Goal: Task Accomplishment & Management: Manage account settings

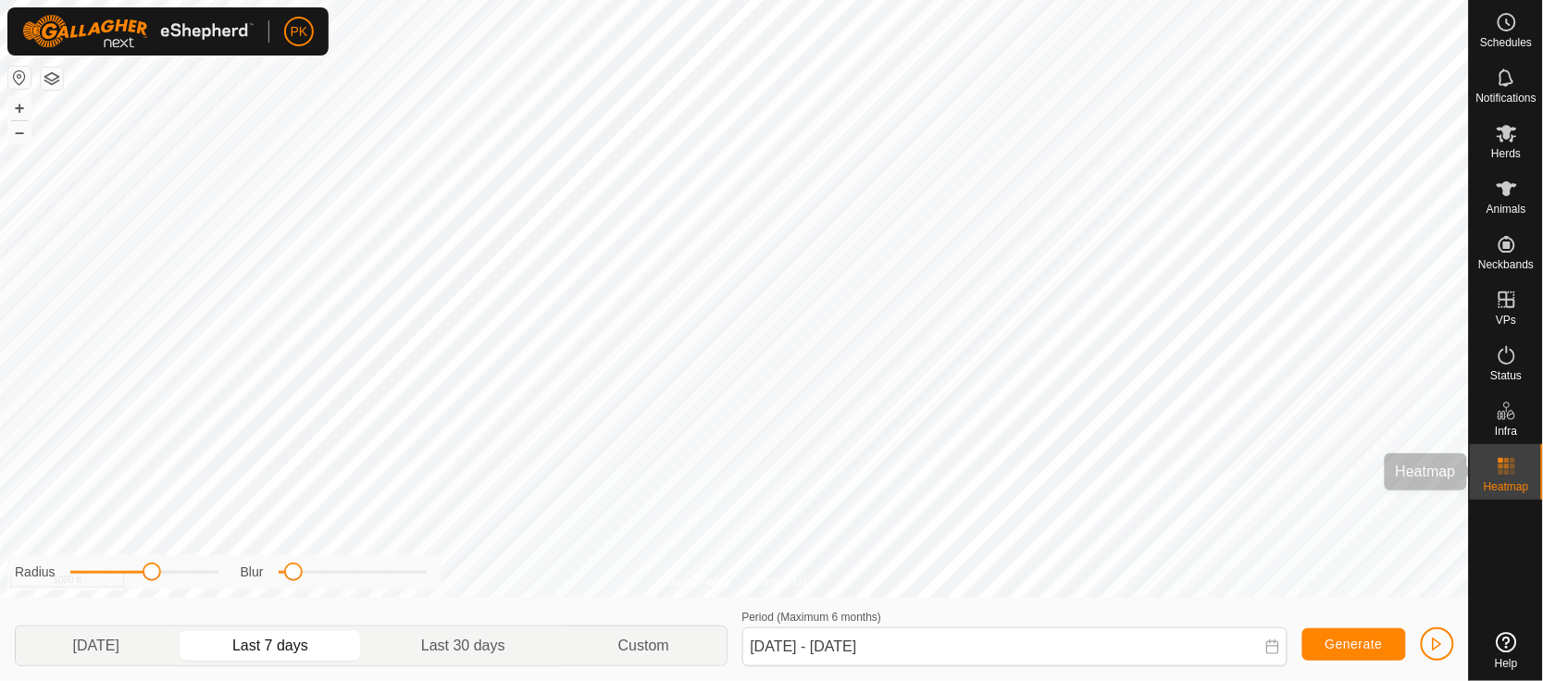
drag, startPoint x: 0, startPoint y: 0, endPoint x: 1499, endPoint y: 470, distance: 1570.8
click at [1499, 470] on icon at bounding box center [1507, 466] width 22 height 22
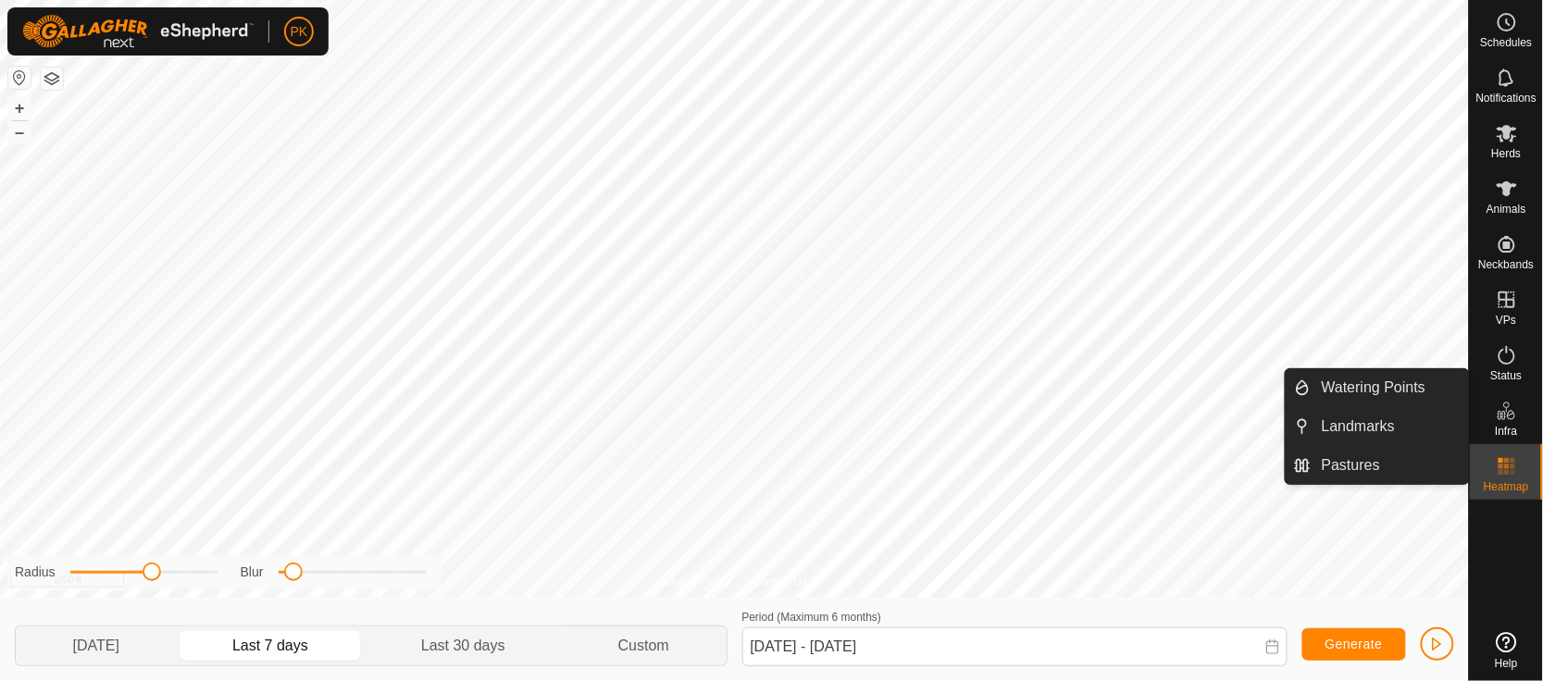
click at [1505, 426] on span "Infra" at bounding box center [1506, 431] width 22 height 11
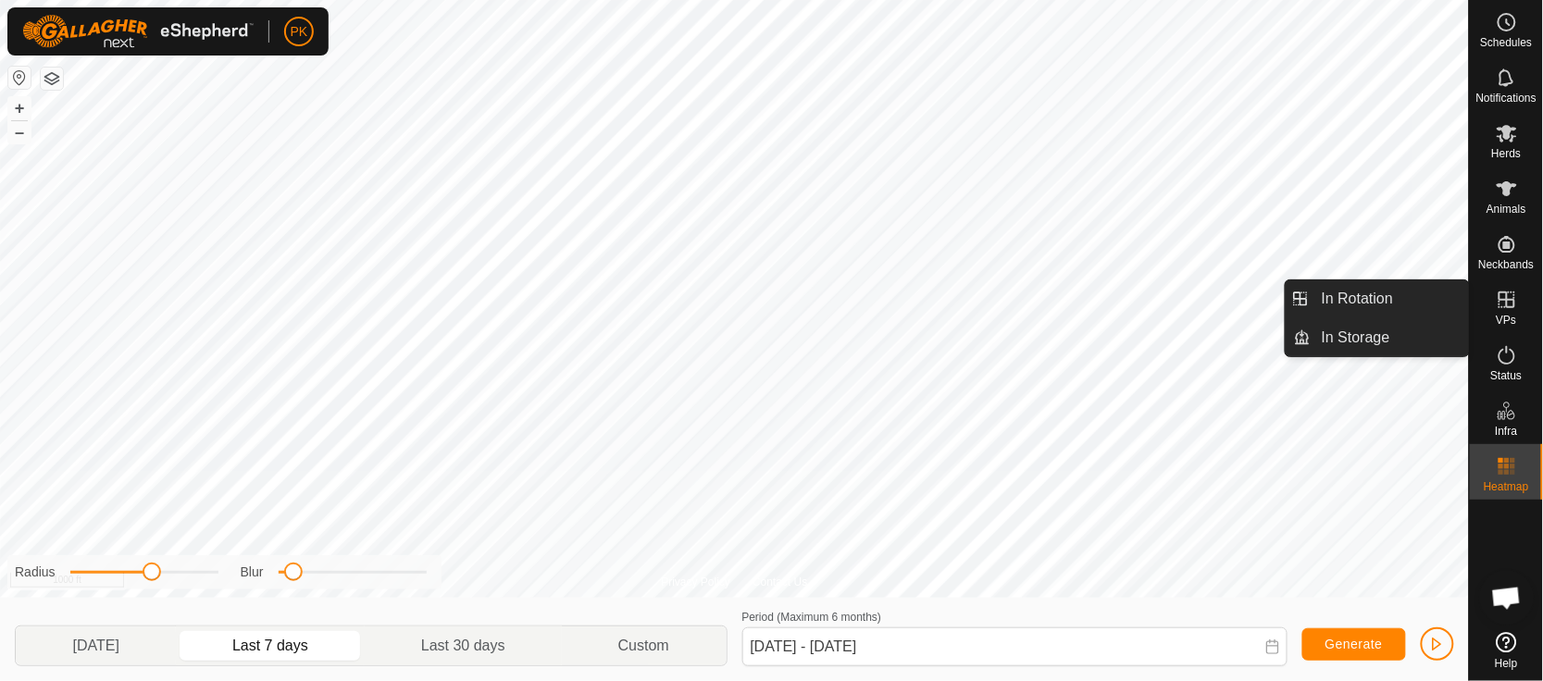
click at [1509, 285] on es-virtualpaddocks-svg-icon at bounding box center [1506, 300] width 33 height 30
click at [1361, 287] on link "In Rotation" at bounding box center [1390, 298] width 158 height 37
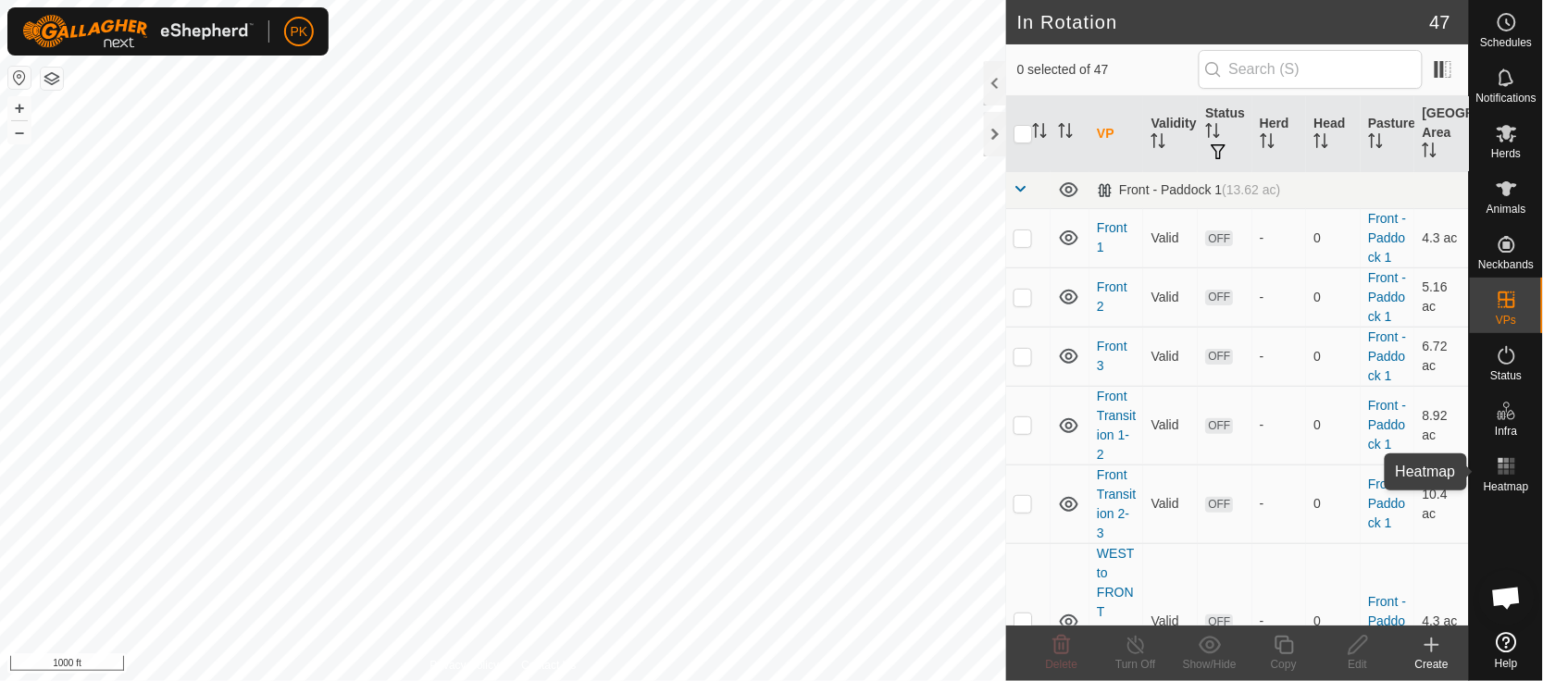
click at [1502, 466] on rect at bounding box center [1501, 466] width 5 height 5
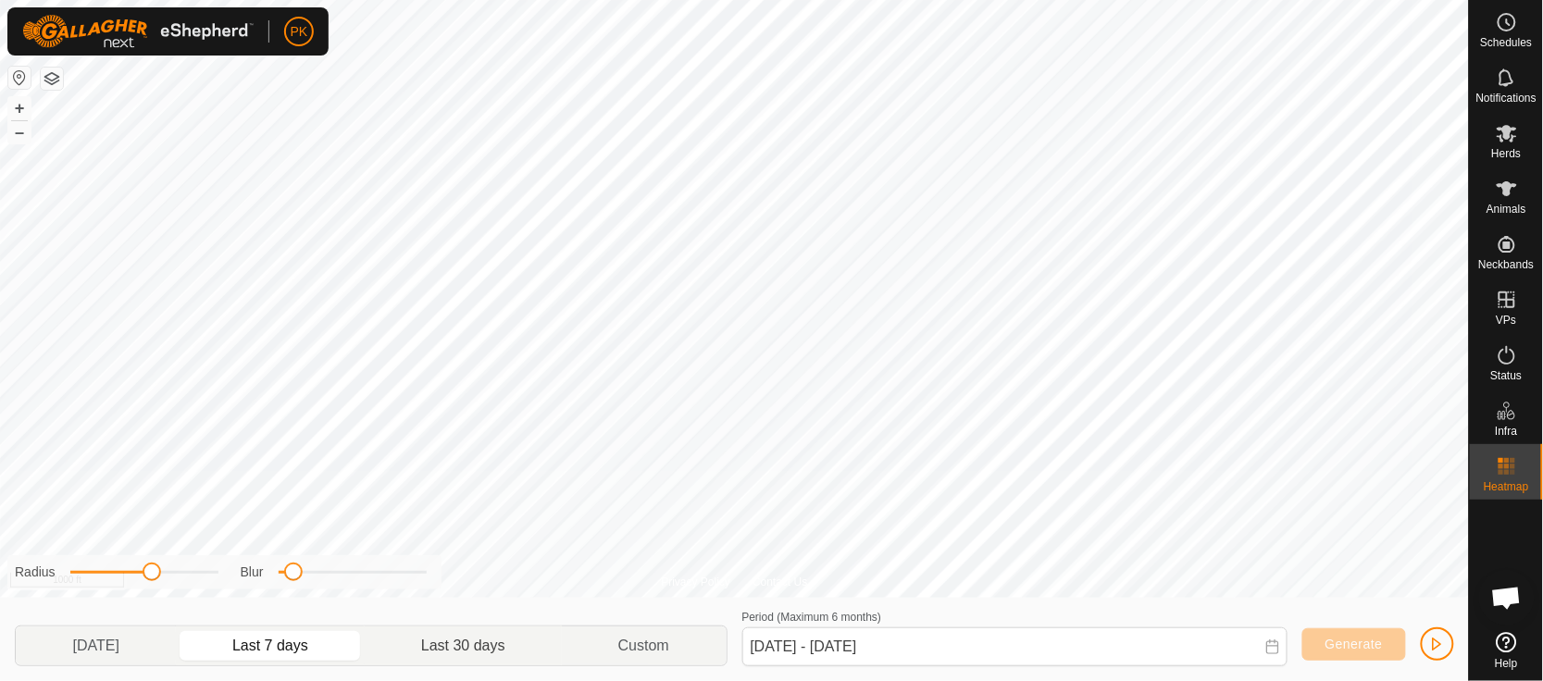
click at [457, 653] on p-togglebutton "Last 30 days" at bounding box center [463, 646] width 197 height 39
type input "[DATE] - [DATE]"
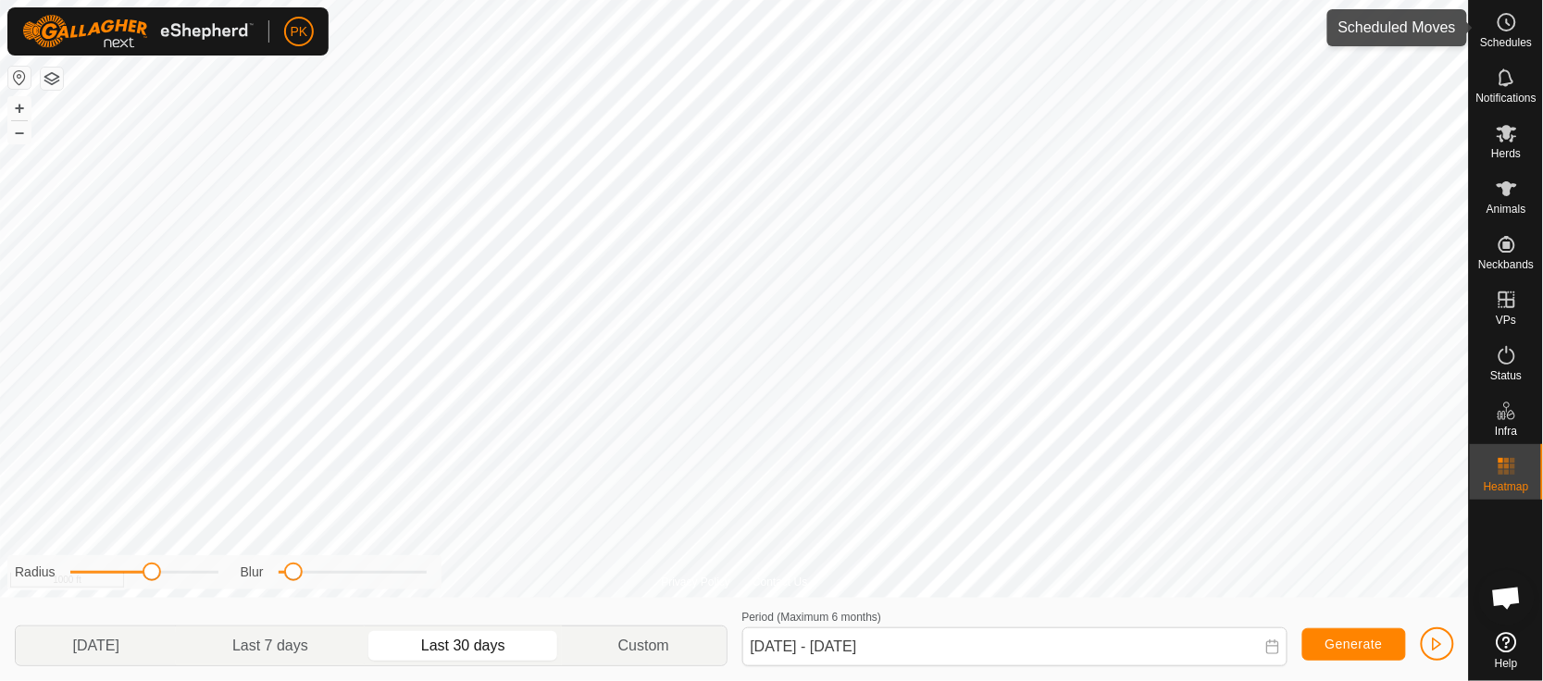
click at [1513, 33] on es-schedule-vp-svg-icon at bounding box center [1506, 22] width 33 height 30
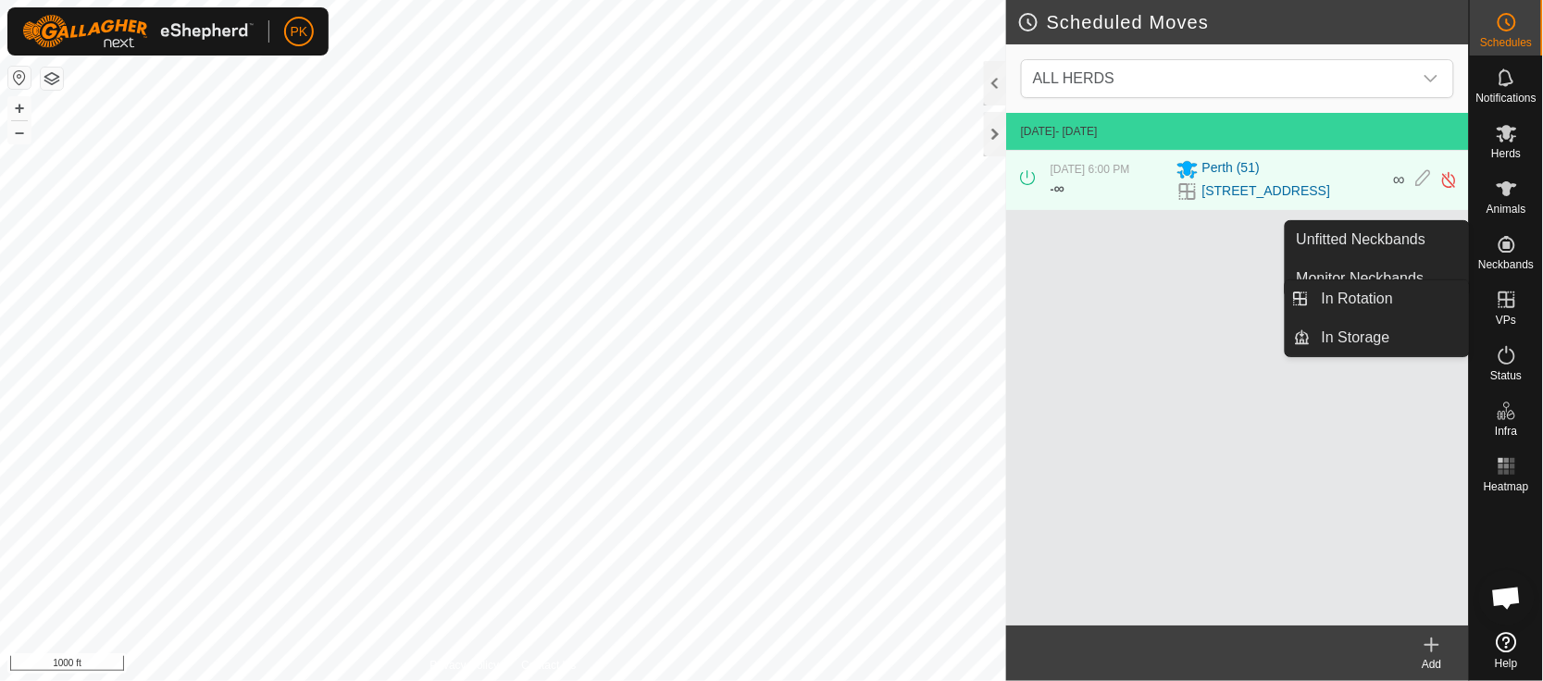
click at [1515, 304] on icon at bounding box center [1507, 300] width 17 height 17
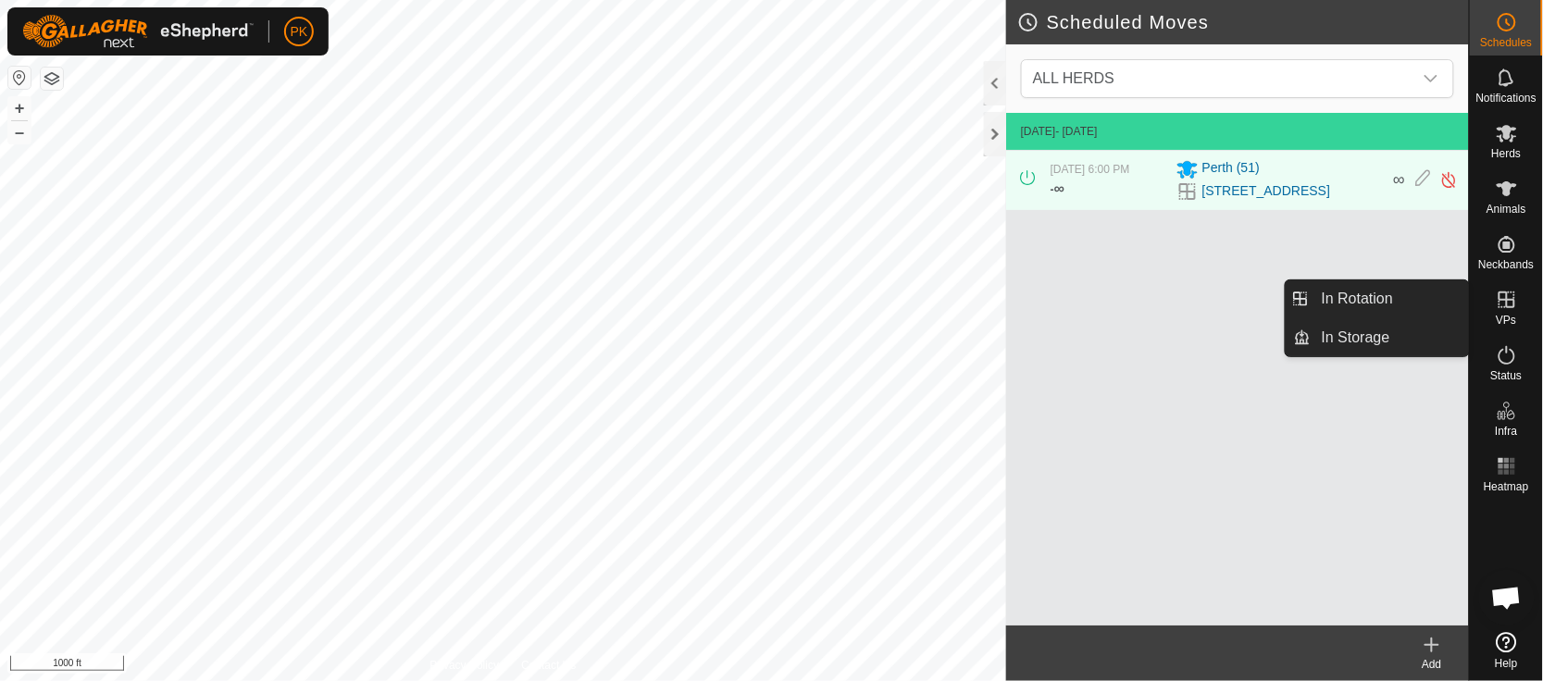
click at [1514, 309] on icon at bounding box center [1507, 300] width 22 height 22
click at [1380, 302] on link "In Rotation" at bounding box center [1390, 298] width 158 height 37
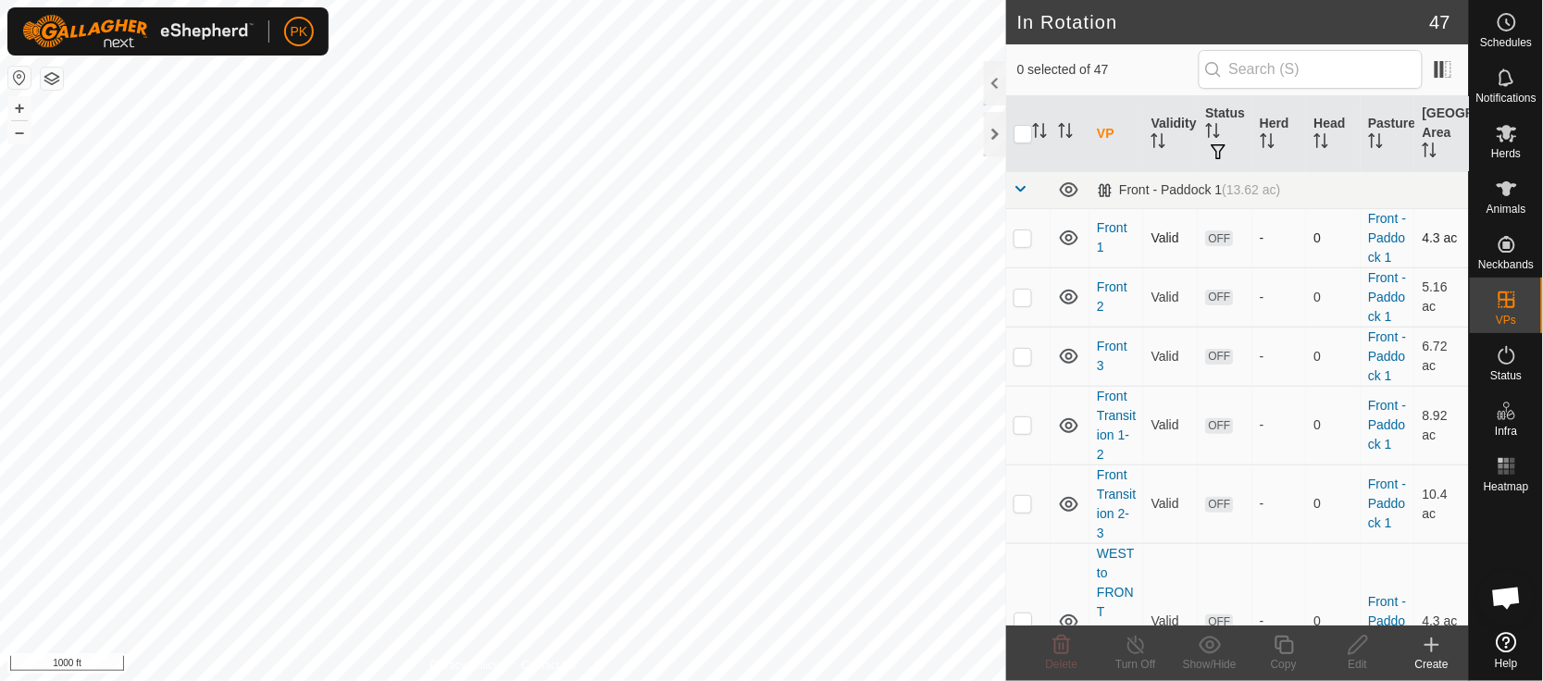
checkbox input "true"
click at [1292, 640] on icon at bounding box center [1284, 645] width 23 height 22
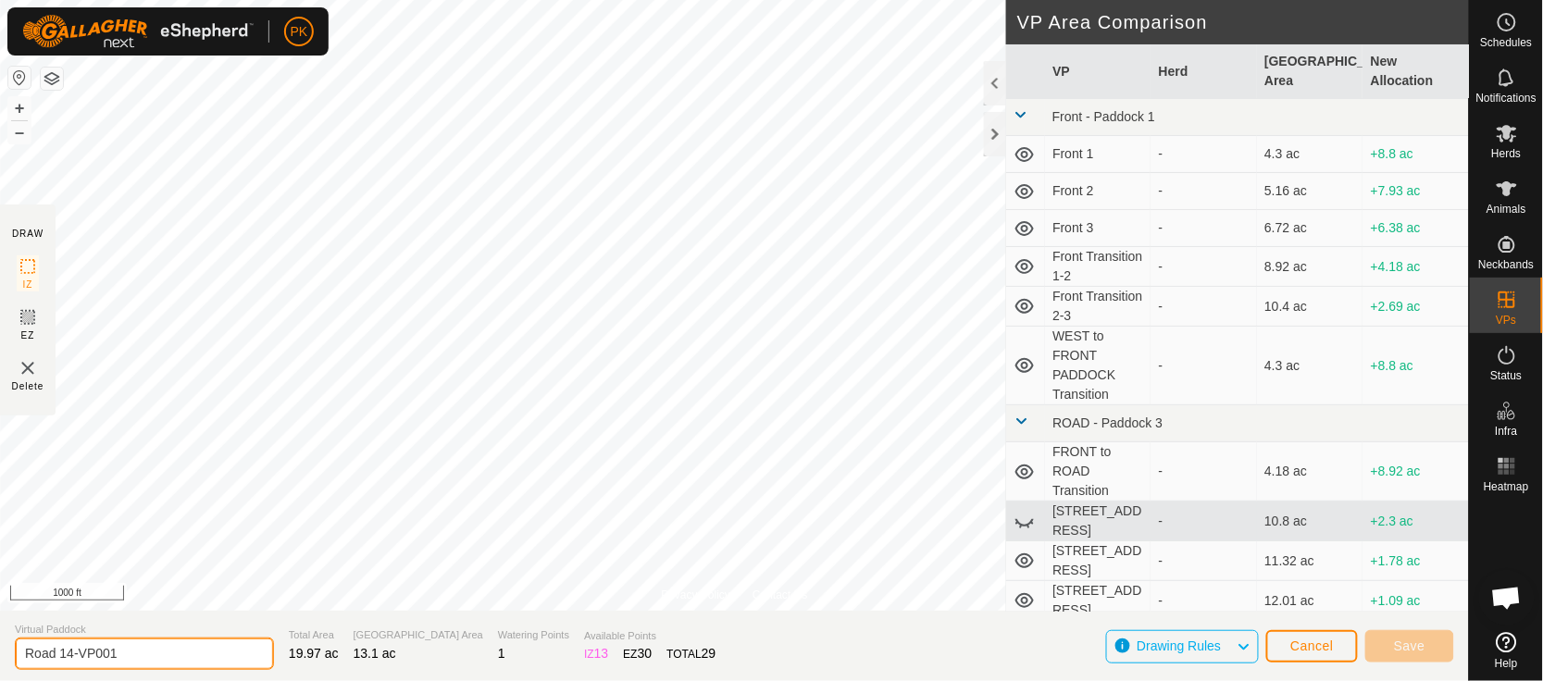
drag, startPoint x: 150, startPoint y: 643, endPoint x: 0, endPoint y: 640, distance: 150.0
click at [0, 640] on section "Virtual [GEOGRAPHIC_DATA] 14-VP001 Total Area 19.97 ac Grazing Area 13.1 ac Wat…" at bounding box center [734, 646] width 1469 height 70
type input "Road Clean up (TEMP)"
click at [19, 106] on button "+" at bounding box center [19, 108] width 22 height 22
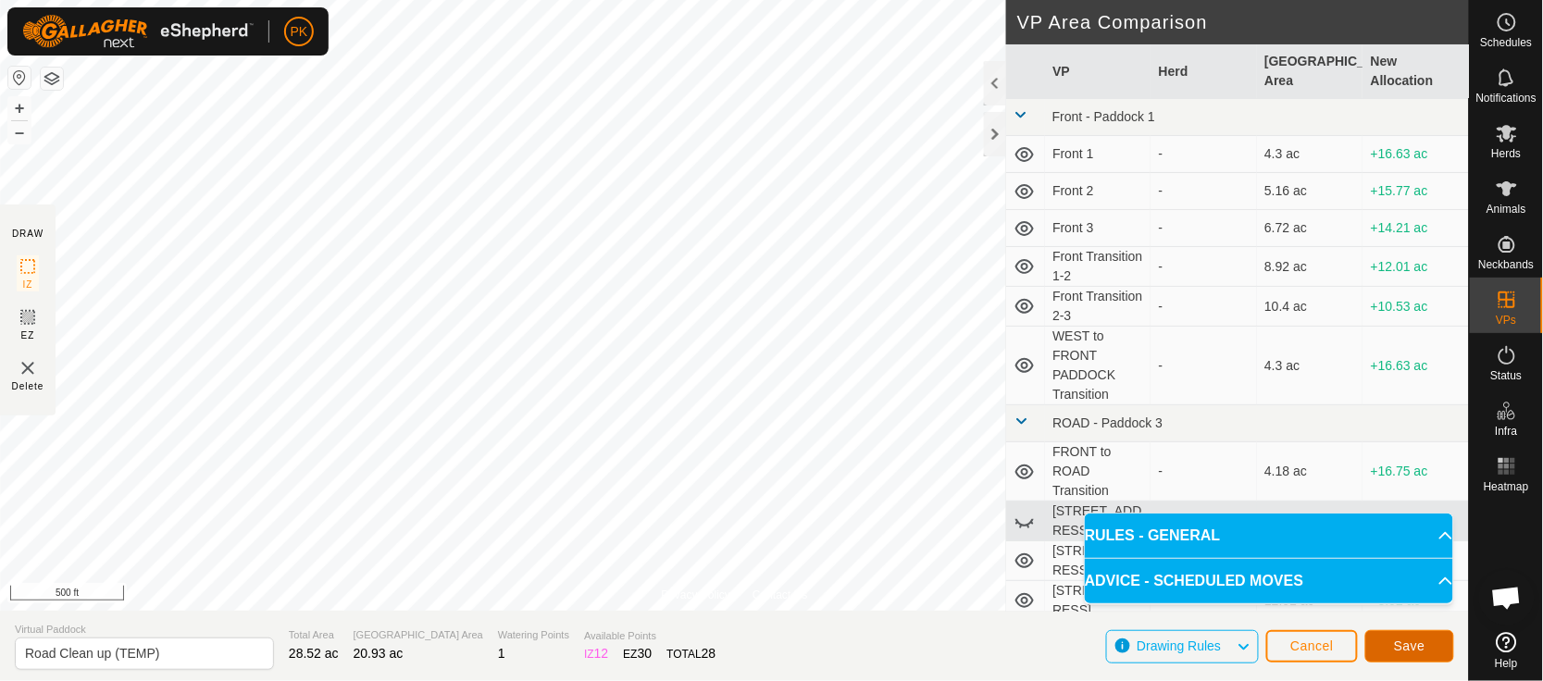
click at [1423, 644] on span "Save" at bounding box center [1409, 646] width 31 height 15
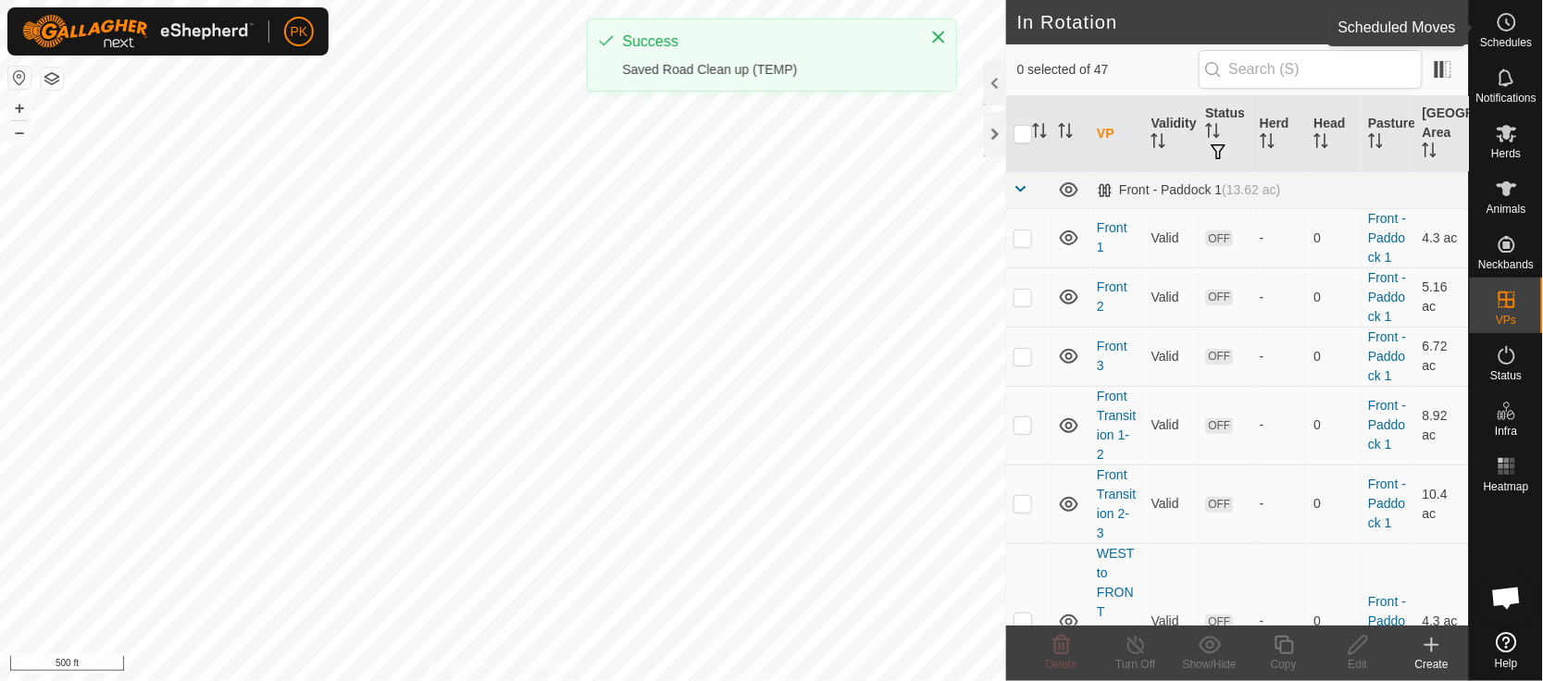
click at [1502, 32] on icon at bounding box center [1507, 22] width 22 height 22
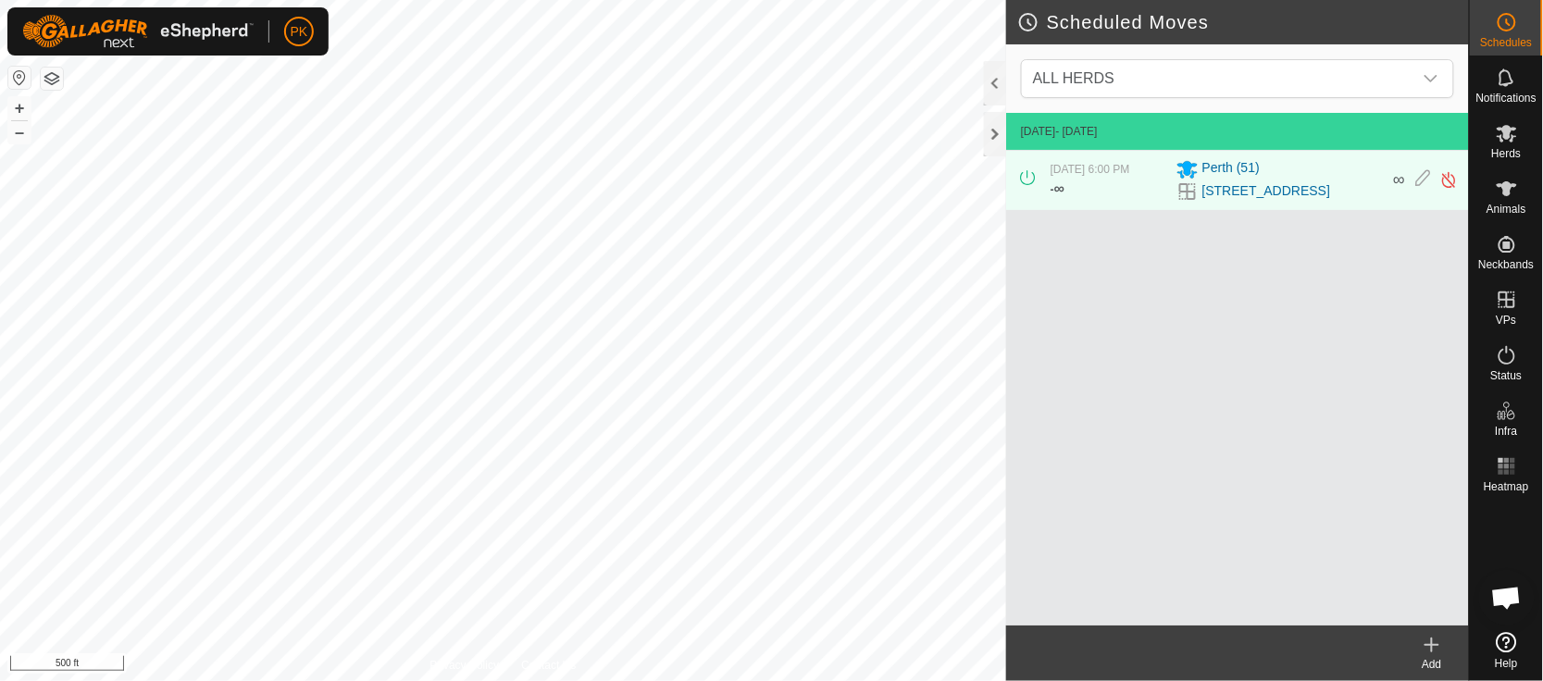
click at [1429, 649] on icon at bounding box center [1432, 645] width 22 height 22
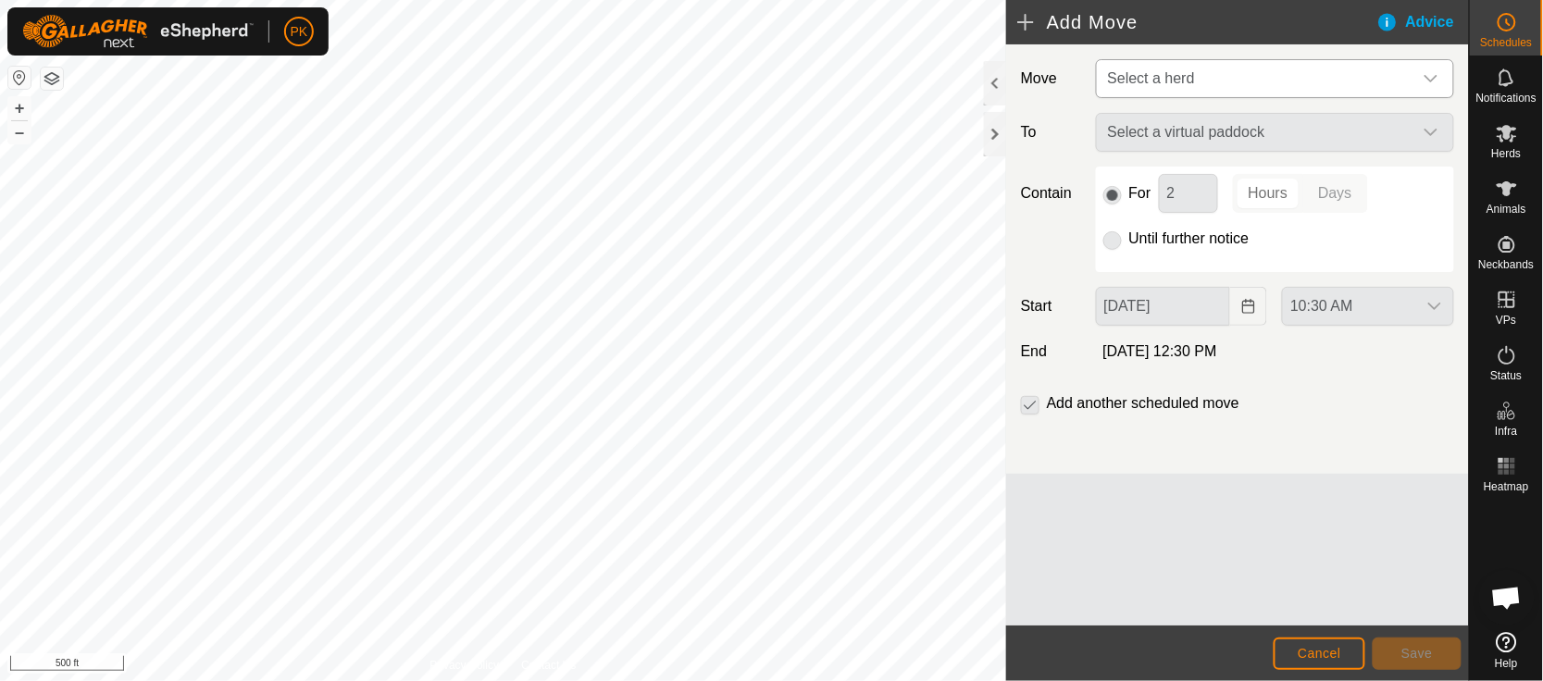
click at [1330, 78] on span "Select a herd" at bounding box center [1257, 78] width 312 height 37
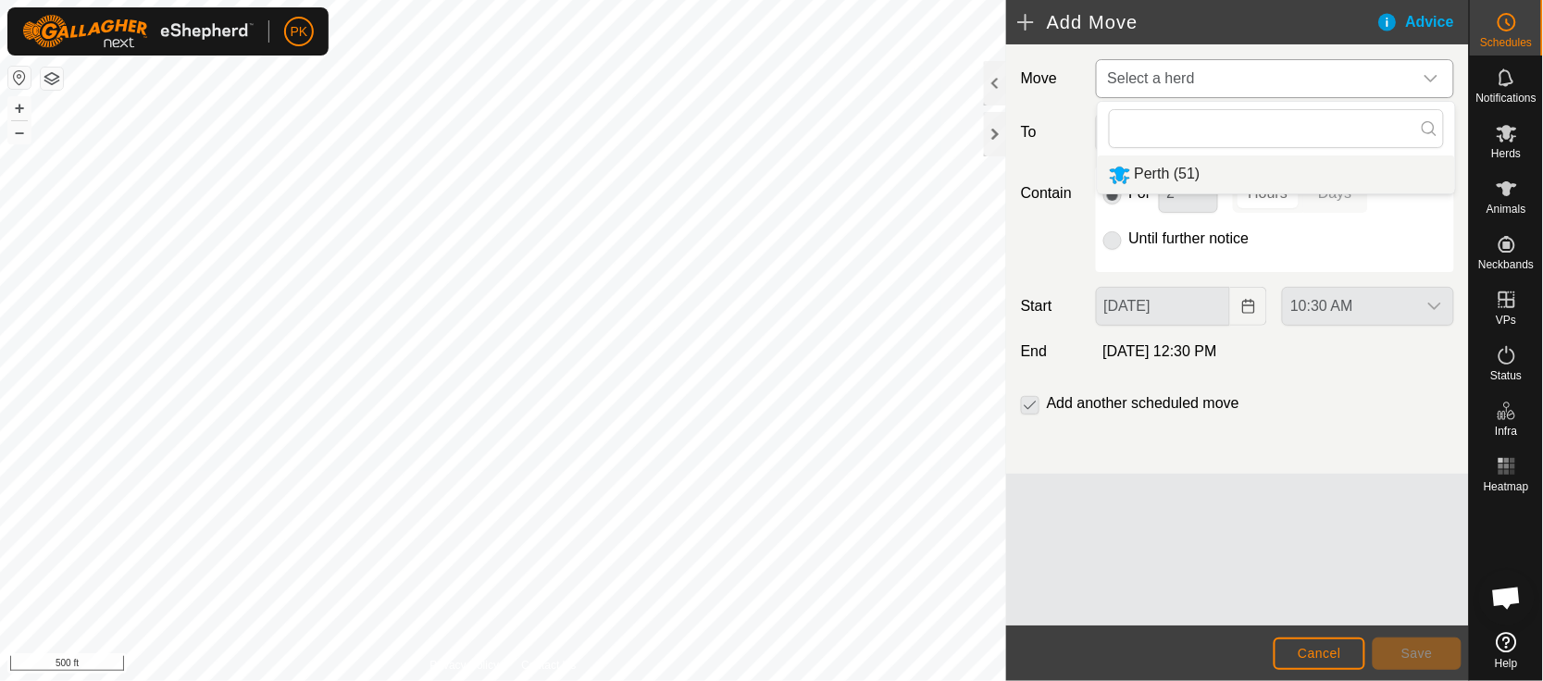
click at [1286, 162] on li "Perth (51)" at bounding box center [1276, 175] width 357 height 38
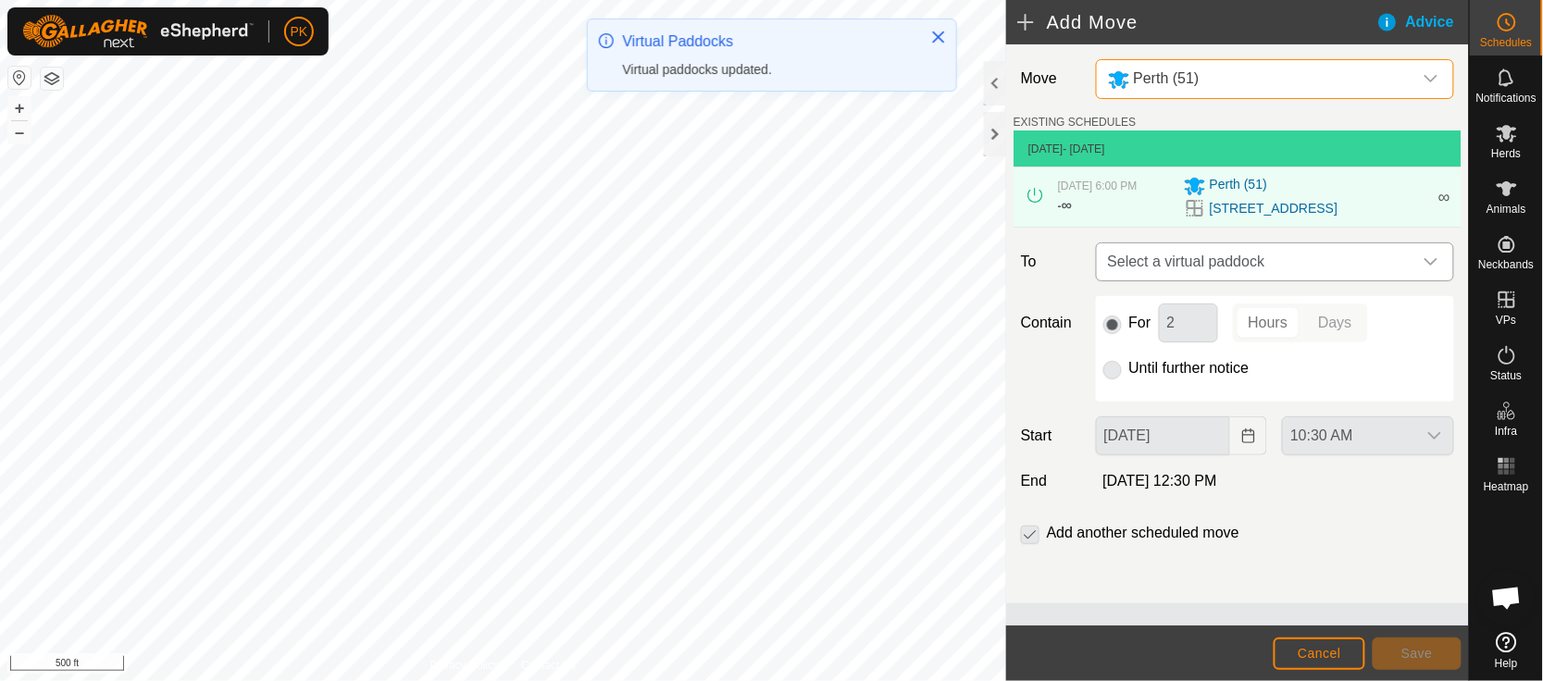
click at [1305, 272] on span "Select a virtual paddock" at bounding box center [1257, 261] width 312 height 37
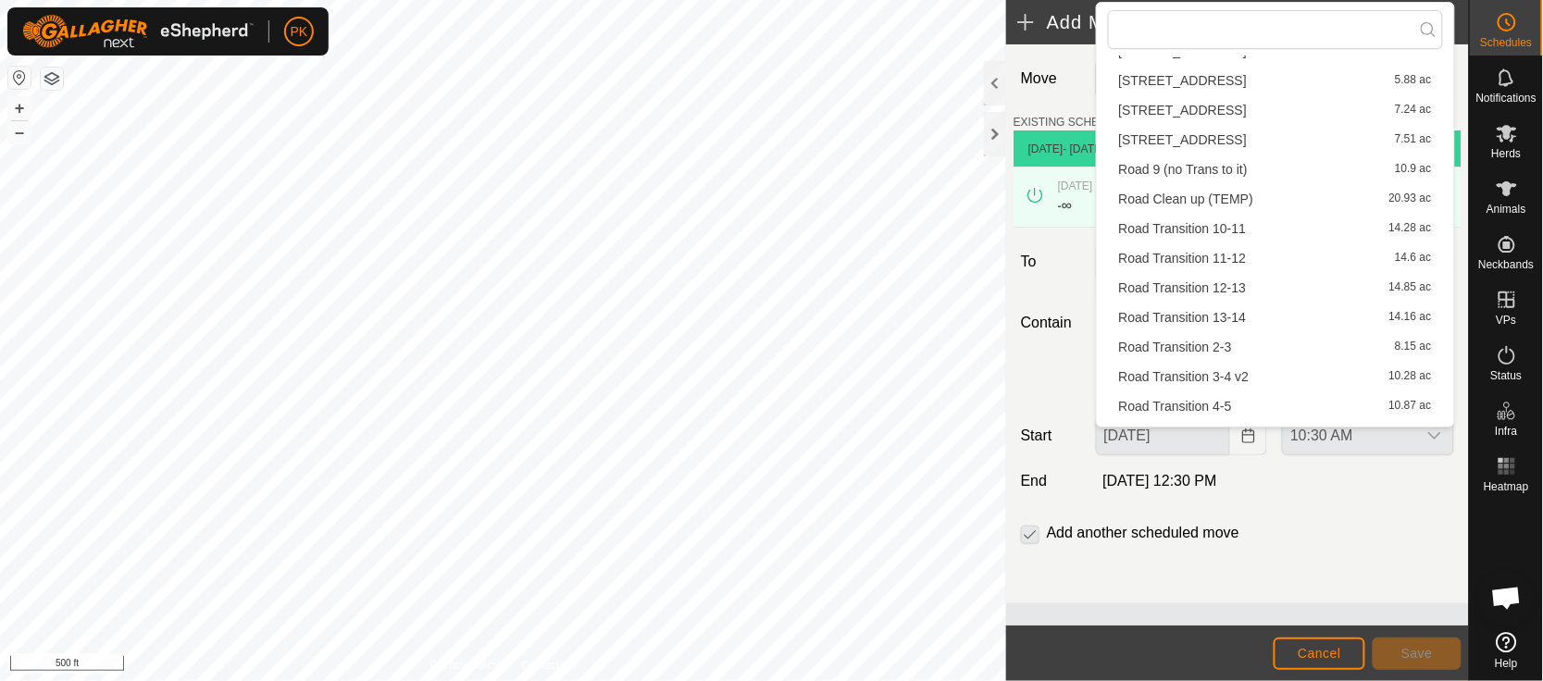
scroll to position [380, 0]
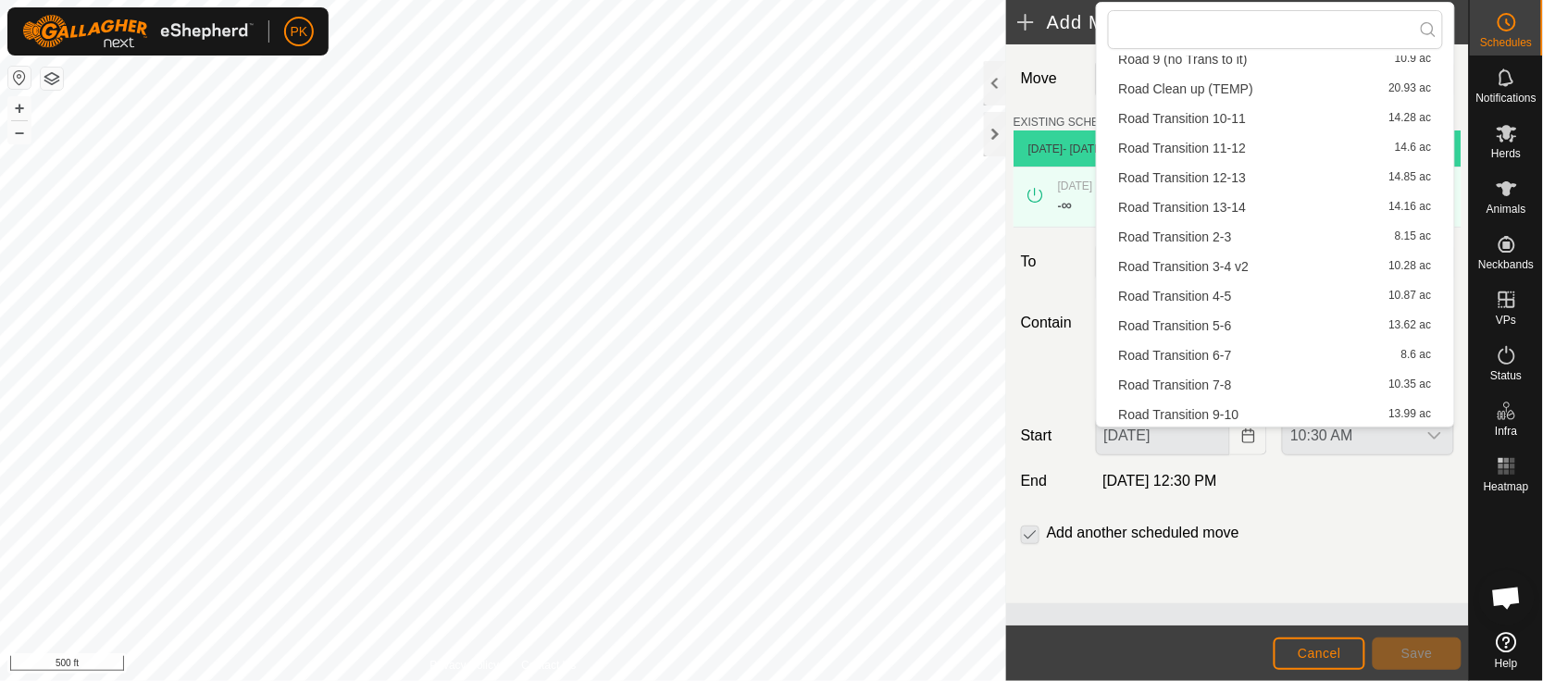
click at [1256, 92] on li "Road Clean up (TEMP) 20.93 ac" at bounding box center [1275, 89] width 335 height 28
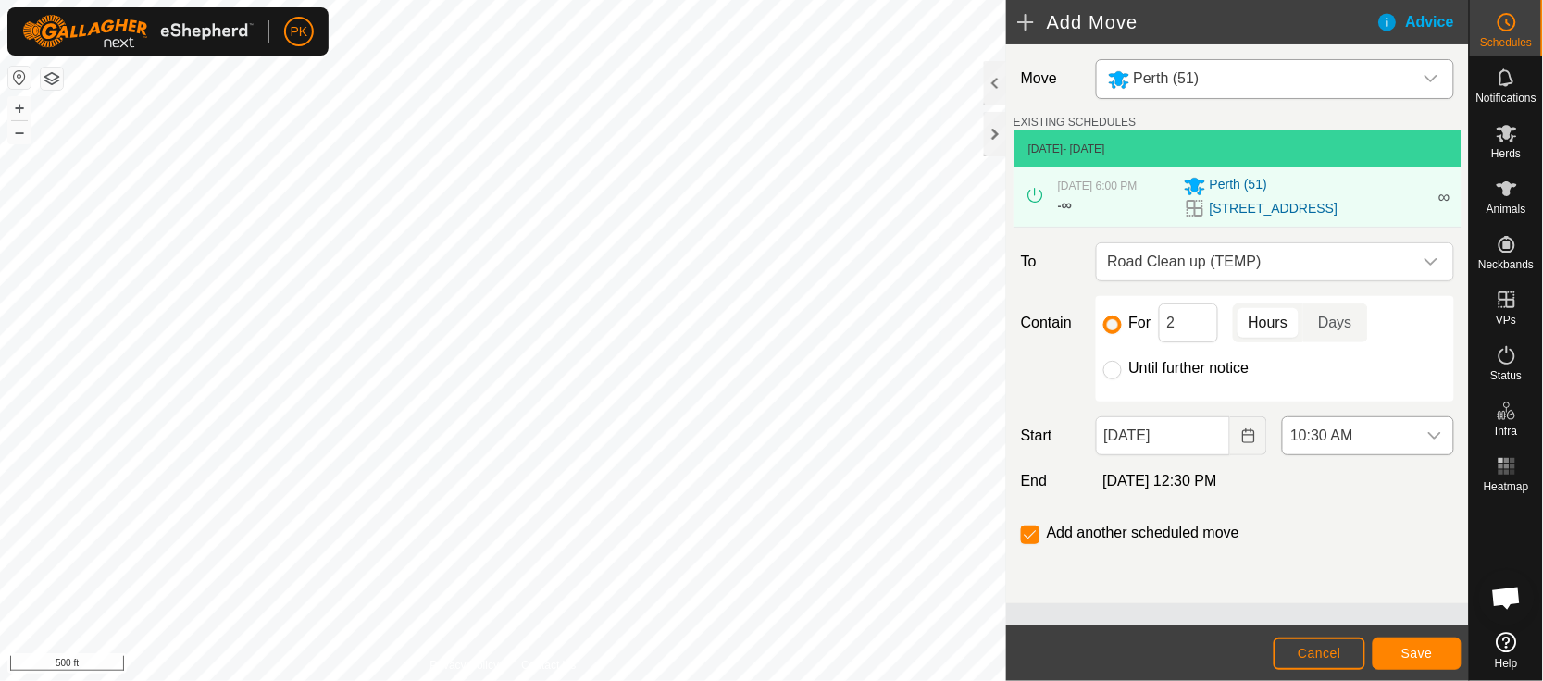
click at [1444, 440] on div "dropdown trigger" at bounding box center [1434, 436] width 37 height 37
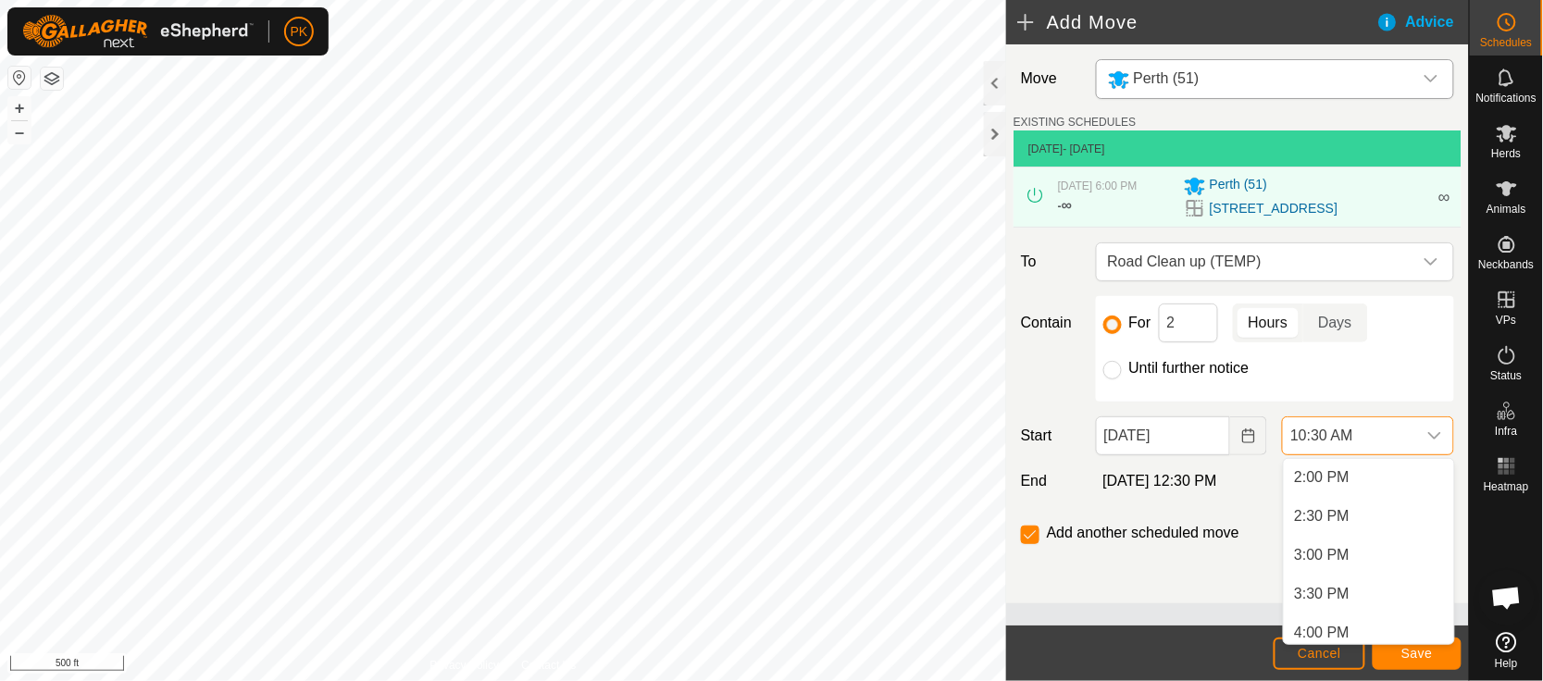
scroll to position [1125, 0]
click at [1408, 583] on li "4:00 PM" at bounding box center [1369, 597] width 170 height 37
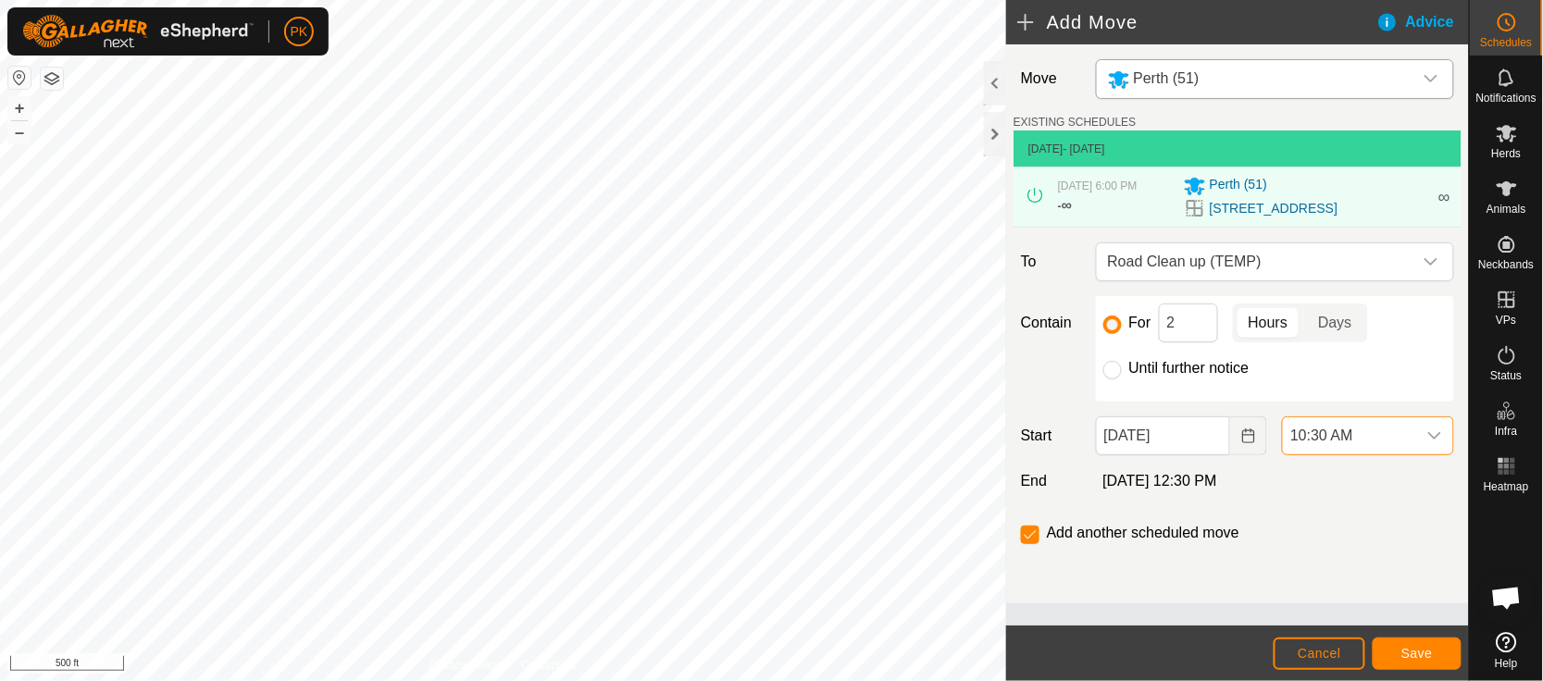
scroll to position [816, 0]
click at [1415, 650] on span "Save" at bounding box center [1417, 653] width 31 height 15
